Goal: Task Accomplishment & Management: Use online tool/utility

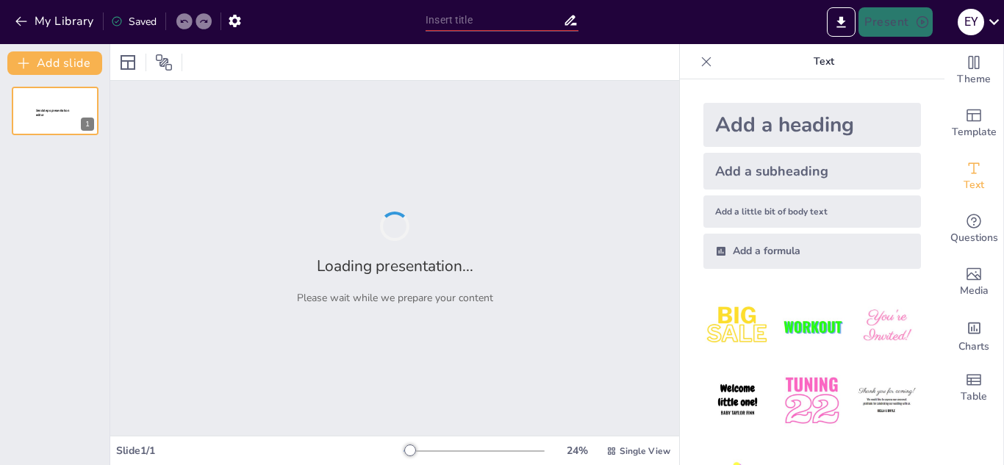
type input "Entomología Forense: Aplicaciones en la Investigación Criminal"
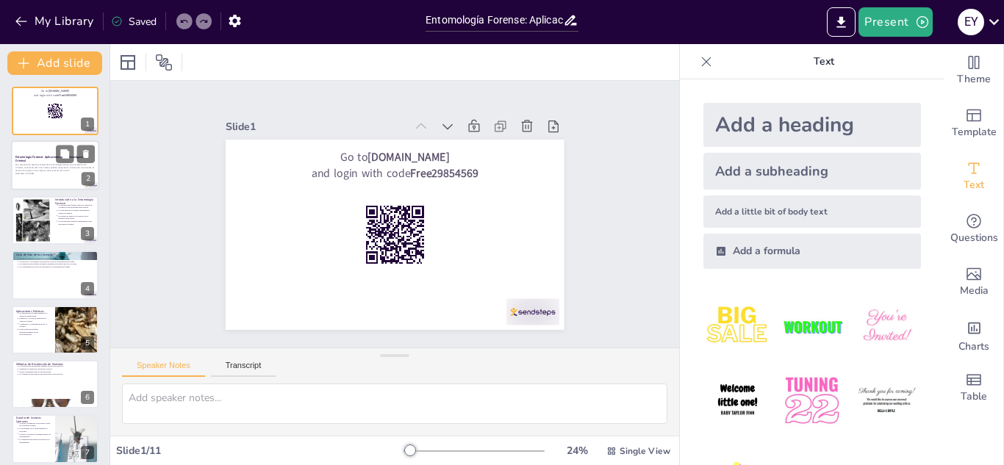
click at [66, 168] on p "Esta presentación explora el papel de la entomología forense en la resolución d…" at bounding box center [54, 168] width 79 height 8
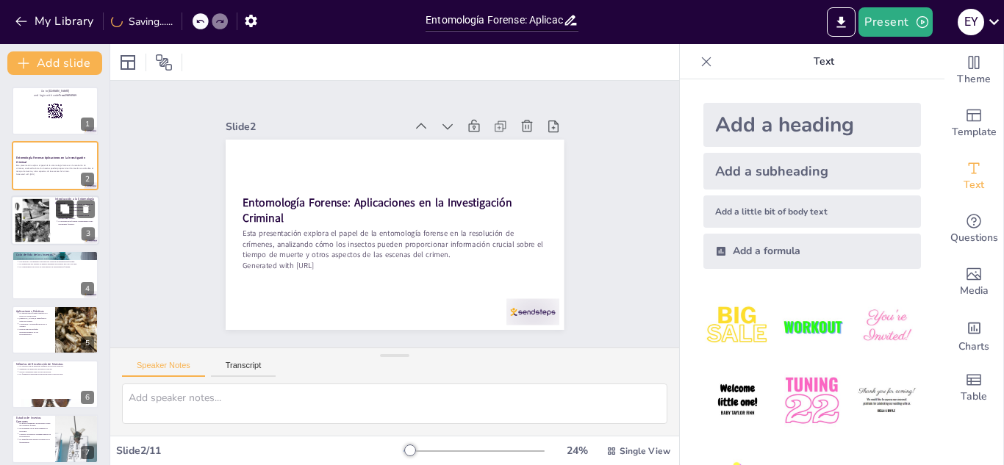
click at [66, 217] on button at bounding box center [65, 209] width 18 height 18
type textarea "Lo ipsumdolor si am consectetur adipisc el seddoei te in utlabo etdol, magna al…"
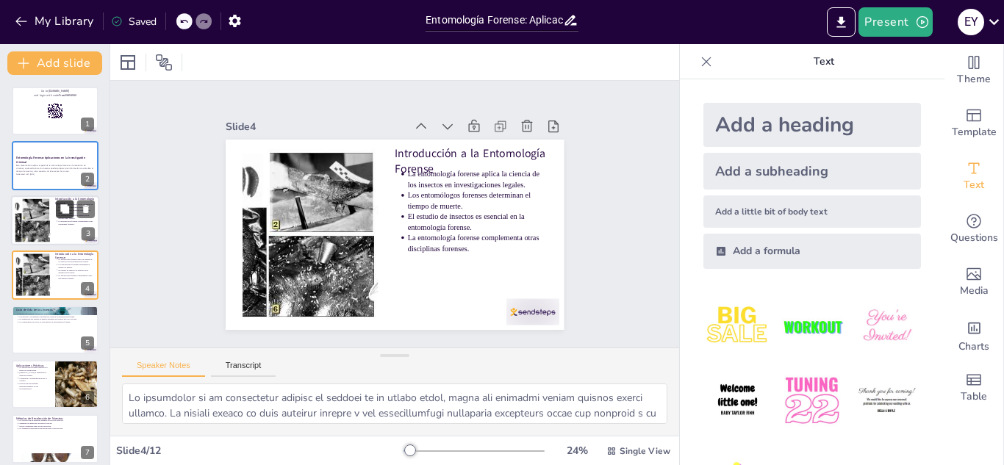
scroll to position [5, 0]
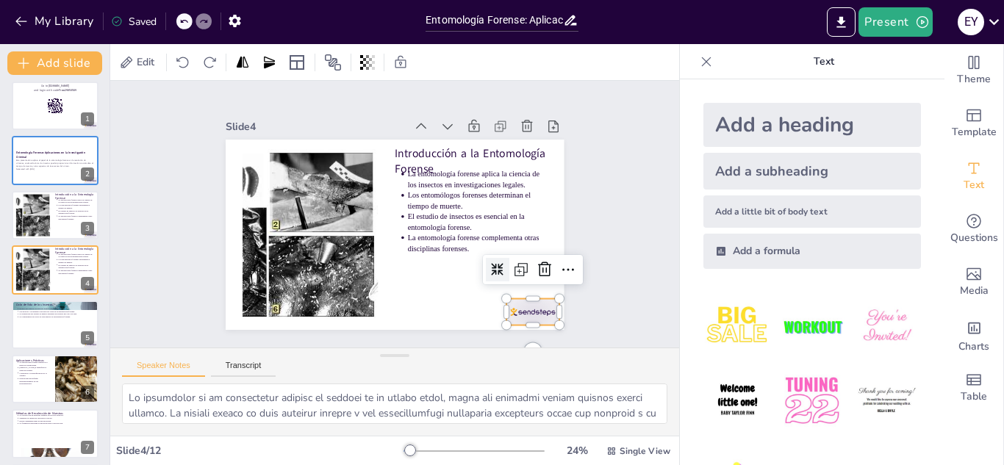
click at [510, 337] on div at bounding box center [480, 360] width 59 height 46
click at [543, 232] on icon at bounding box center [554, 221] width 22 height 22
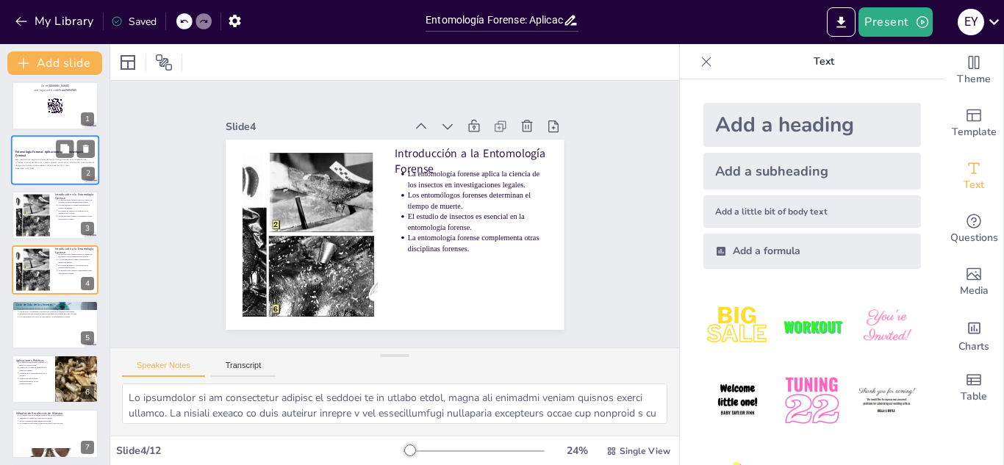
click at [52, 160] on p "Esta presentación explora el papel de la entomología forense en la resolución d…" at bounding box center [54, 163] width 79 height 8
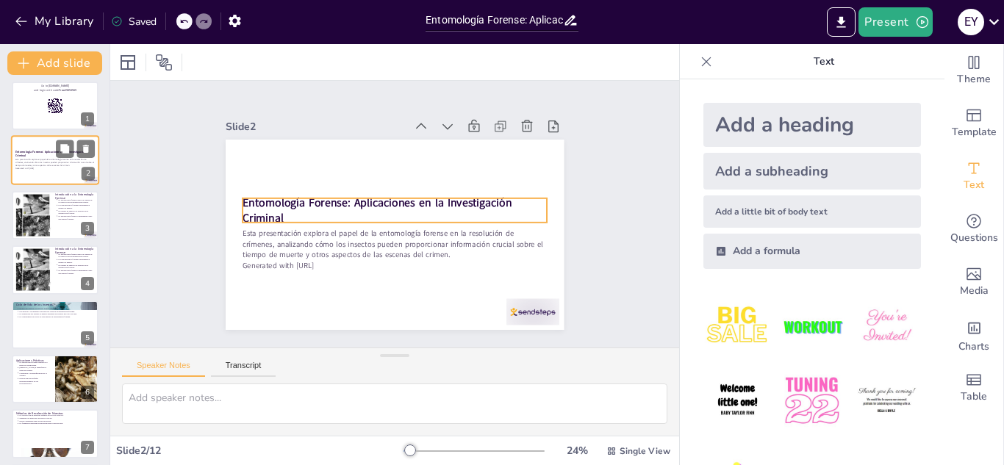
scroll to position [0, 0]
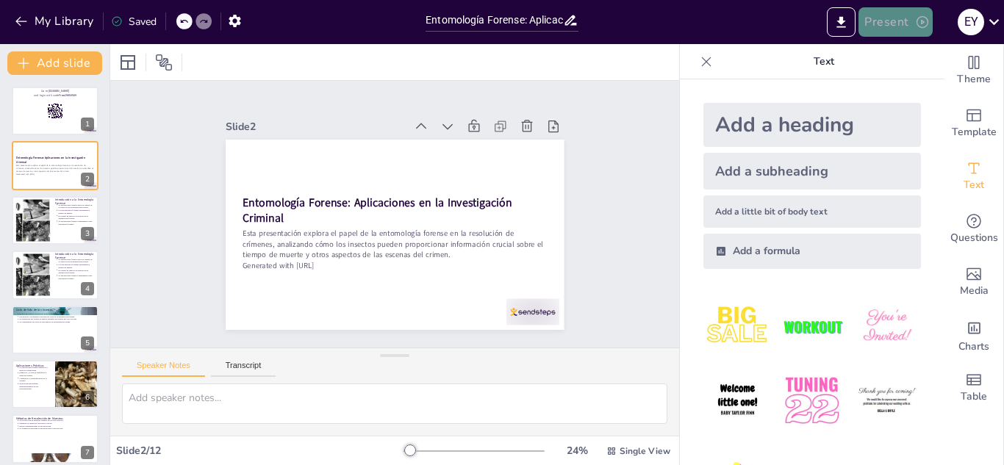
click at [900, 21] on button "Present" at bounding box center [896, 21] width 74 height 29
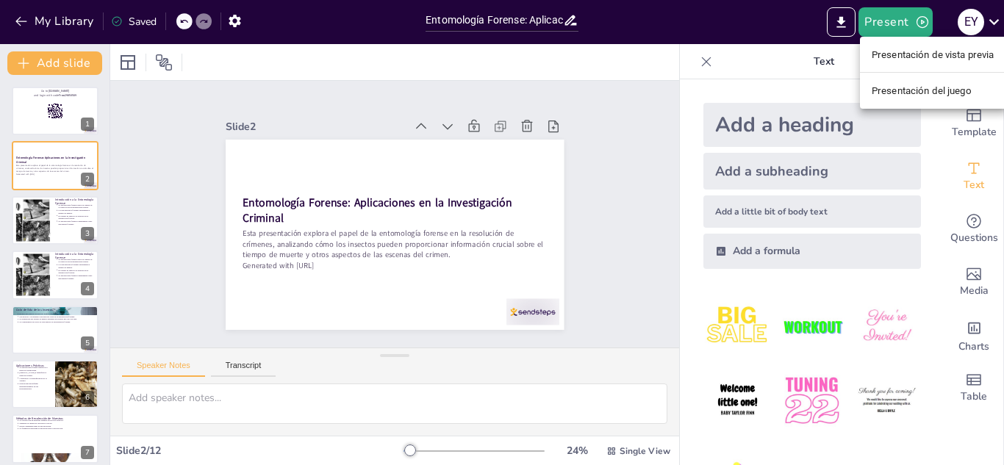
click at [912, 89] on font "Presentación del juego" at bounding box center [922, 90] width 100 height 11
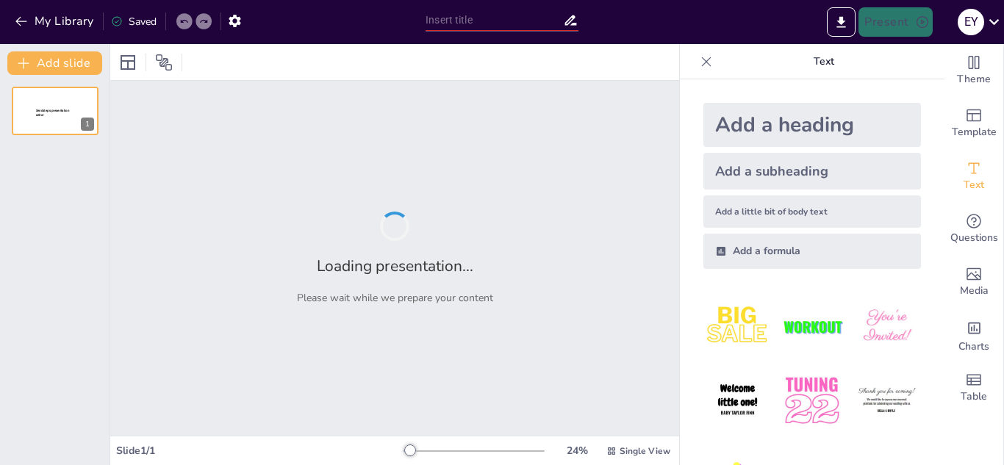
type input "Entomología Forense: Aplicaciones en la Investigación Criminal"
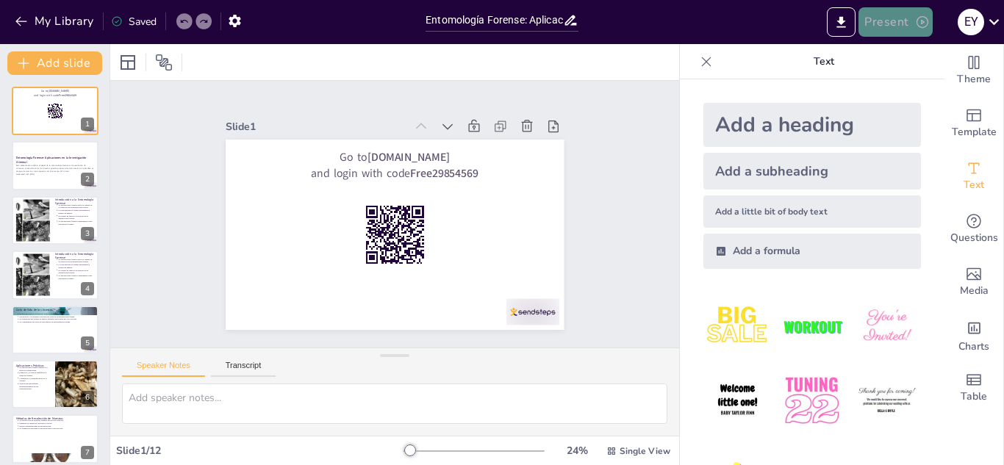
click at [890, 18] on button "Present" at bounding box center [896, 21] width 74 height 29
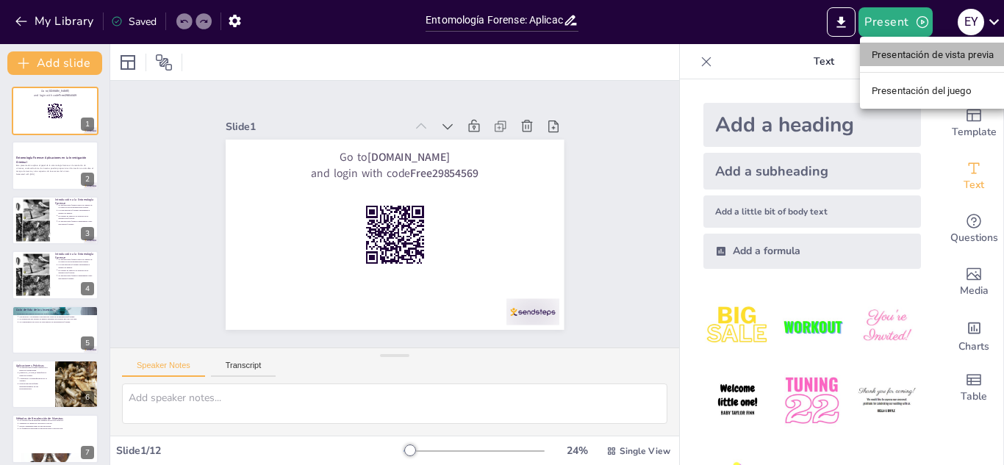
click at [910, 55] on font "Presentación de vista previa" at bounding box center [933, 54] width 123 height 11
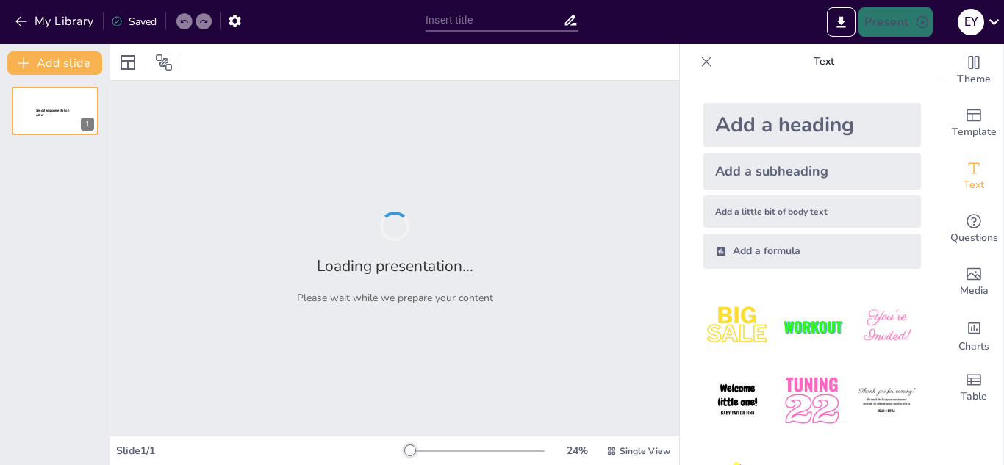
type input "Entomología Forense: Aplicaciones en la Investigación Criminal"
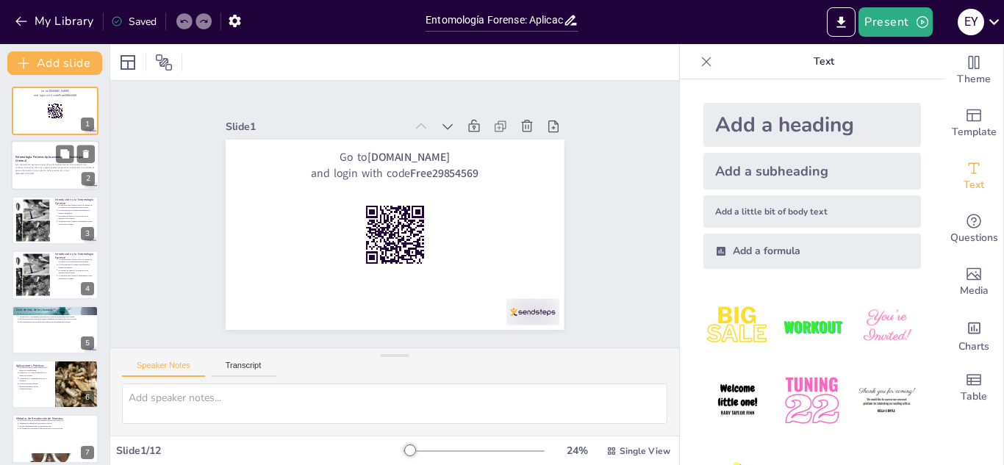
click at [56, 186] on div at bounding box center [55, 166] width 88 height 50
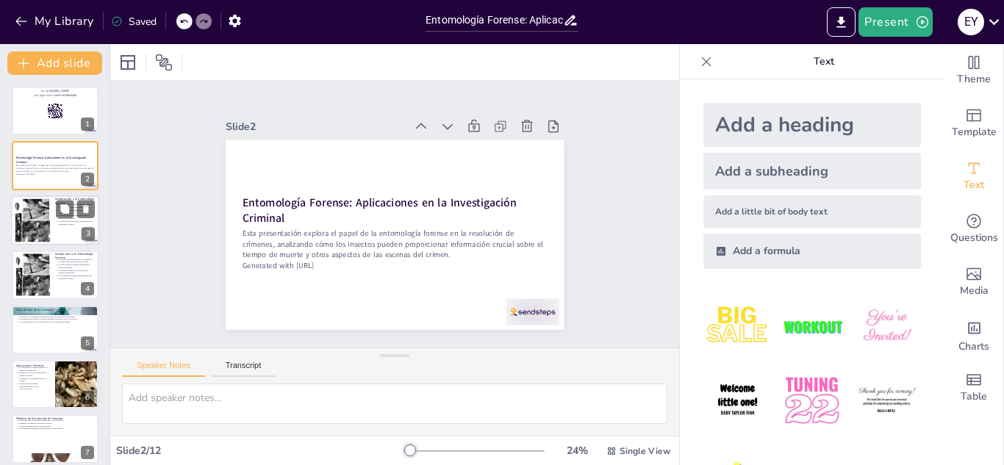
click at [54, 210] on div at bounding box center [55, 221] width 88 height 50
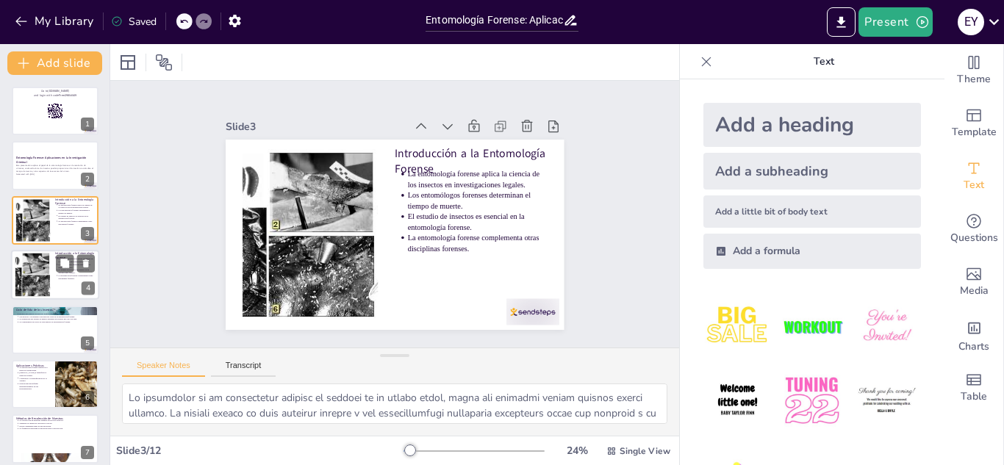
click at [27, 273] on div at bounding box center [33, 275] width 68 height 45
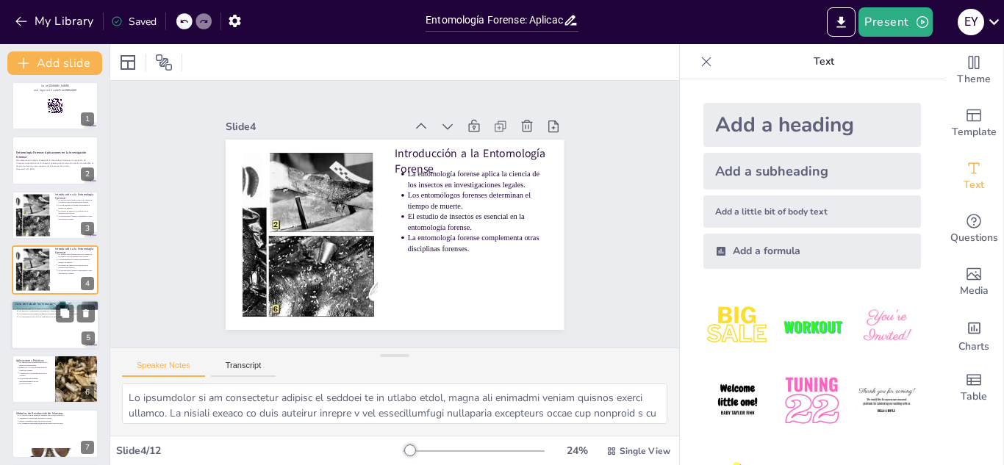
click at [28, 310] on p "Las moscas y escarabajos son insectos clave en la entomología forense." at bounding box center [56, 311] width 76 height 3
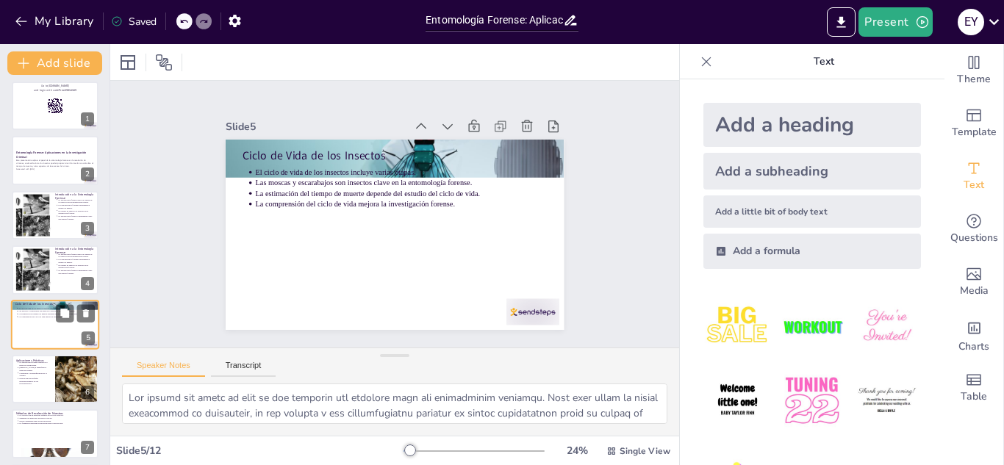
scroll to position [60, 0]
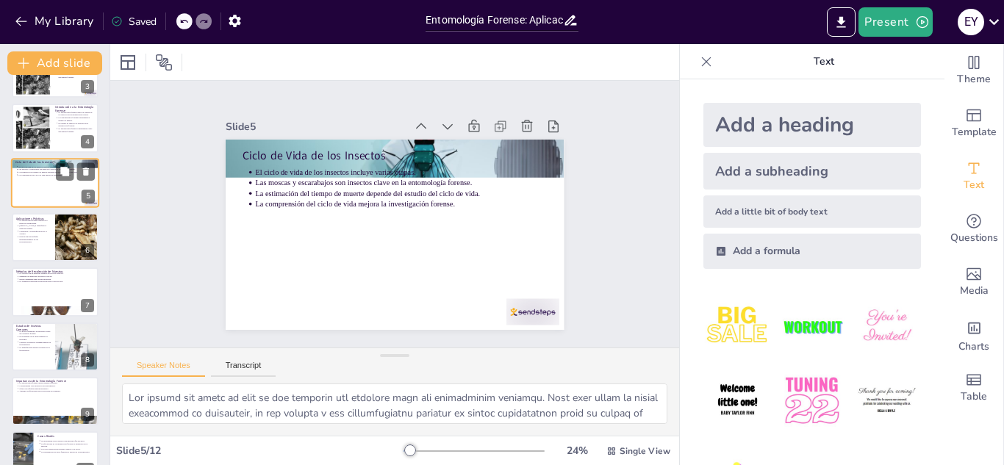
click at [28, 310] on div at bounding box center [55, 312] width 87 height 40
type textarea "Los protocolos de recolección son esenciales para garantizar que las muestras d…"
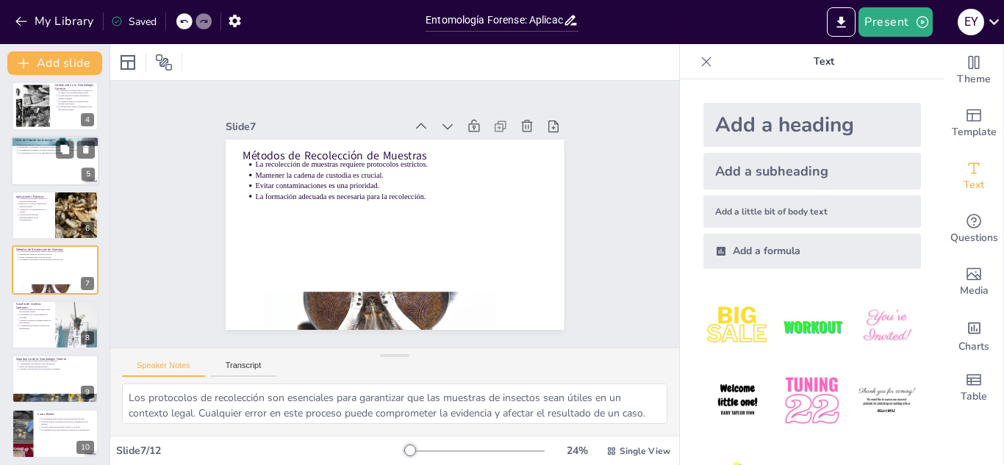
scroll to position [284, 0]
